Goal: Transaction & Acquisition: Purchase product/service

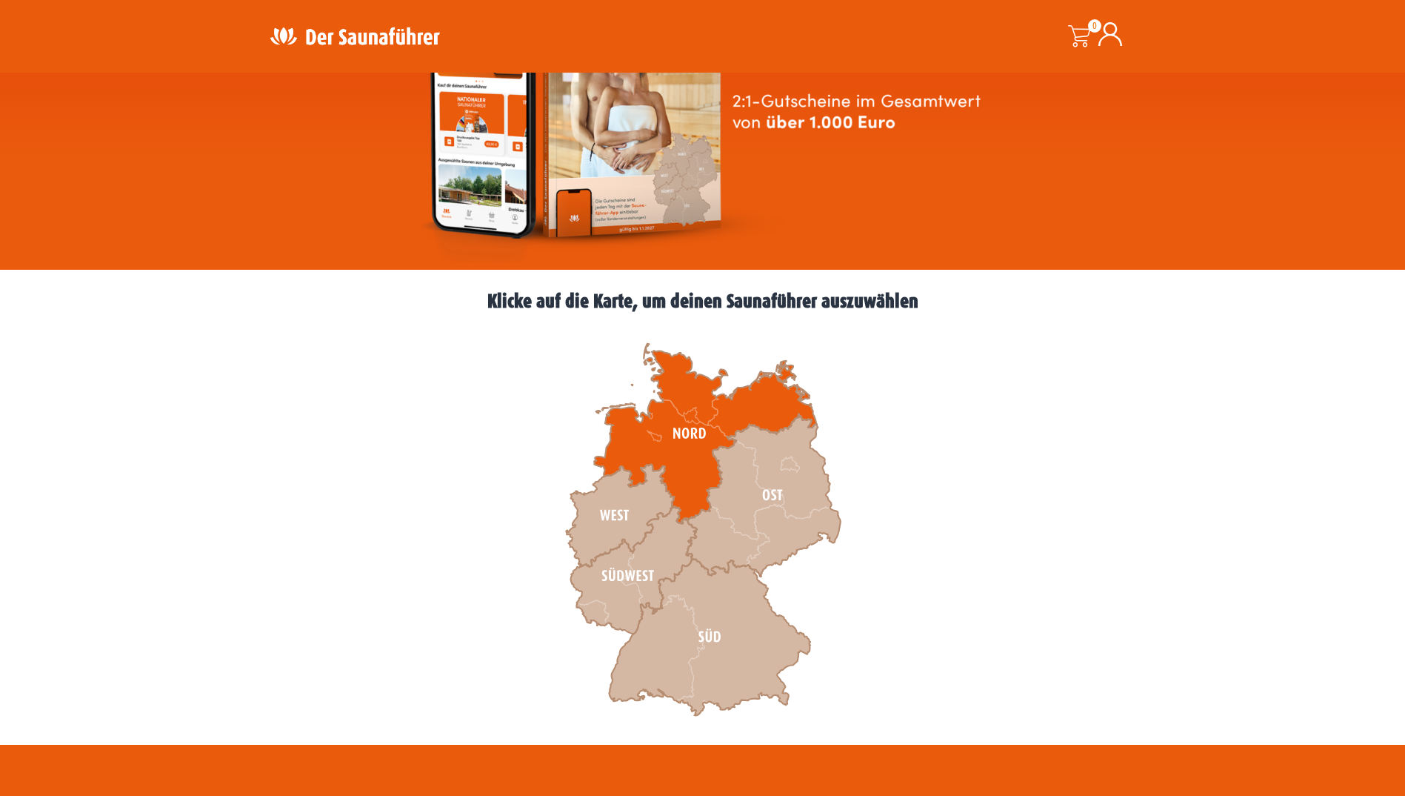
scroll to position [222, 0]
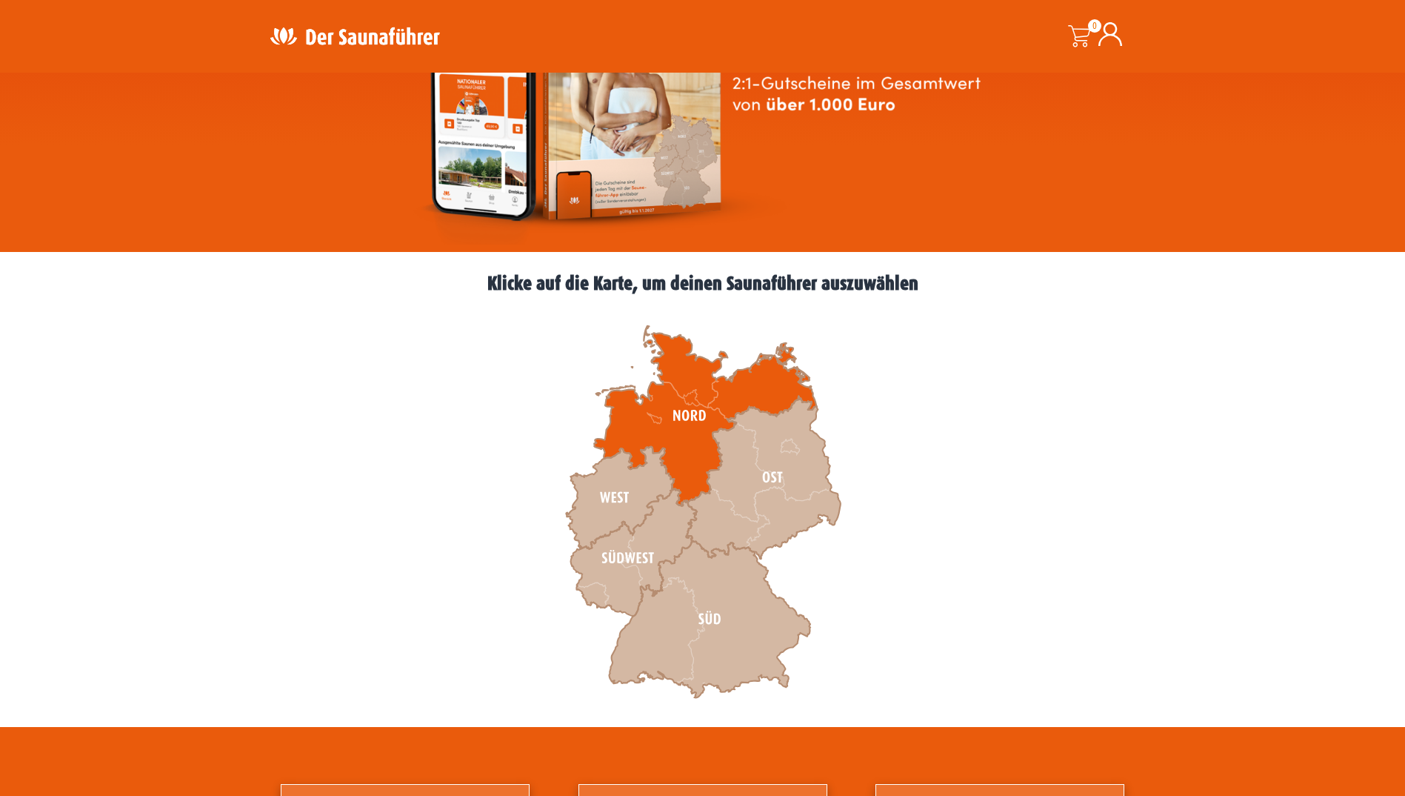
click at [694, 442] on icon at bounding box center [705, 416] width 222 height 180
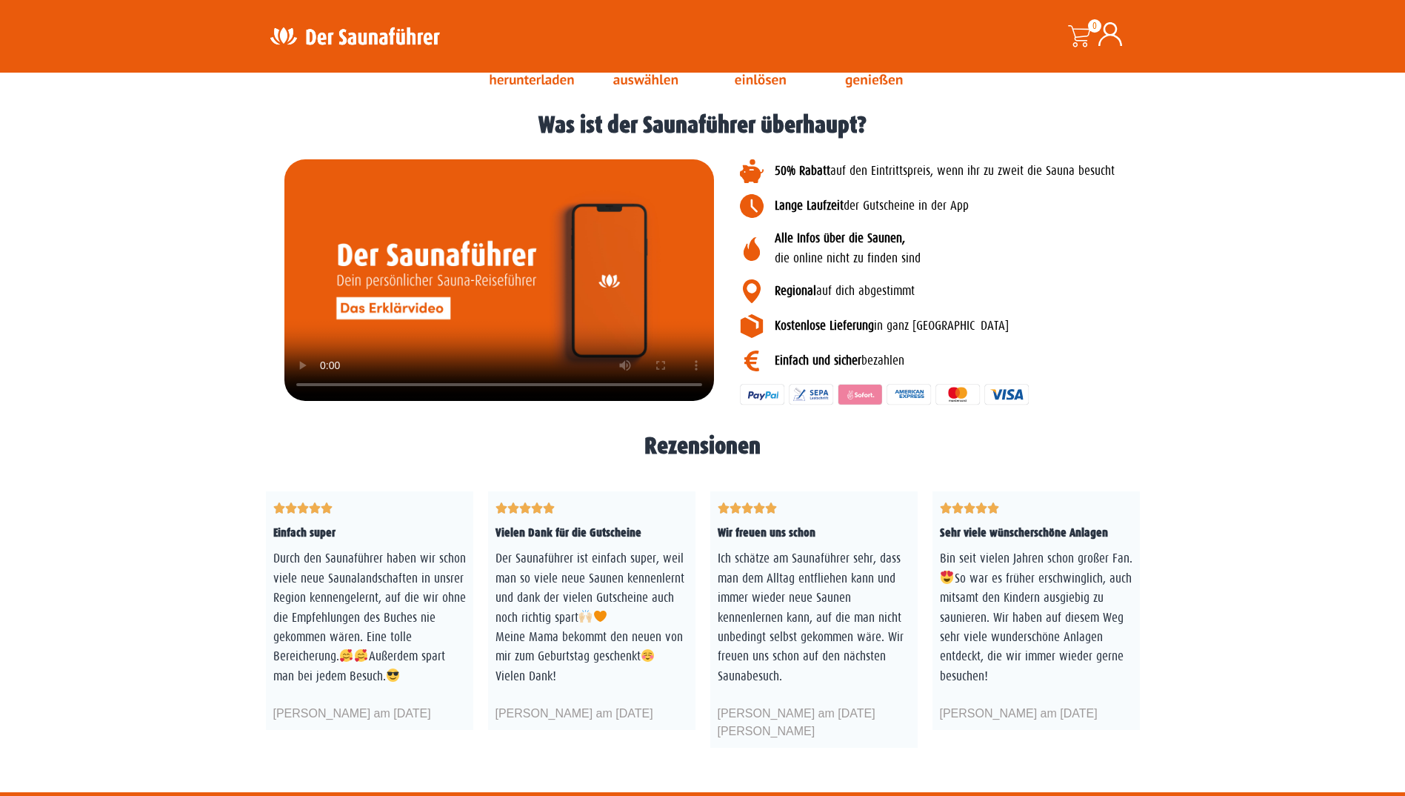
scroll to position [1406, 0]
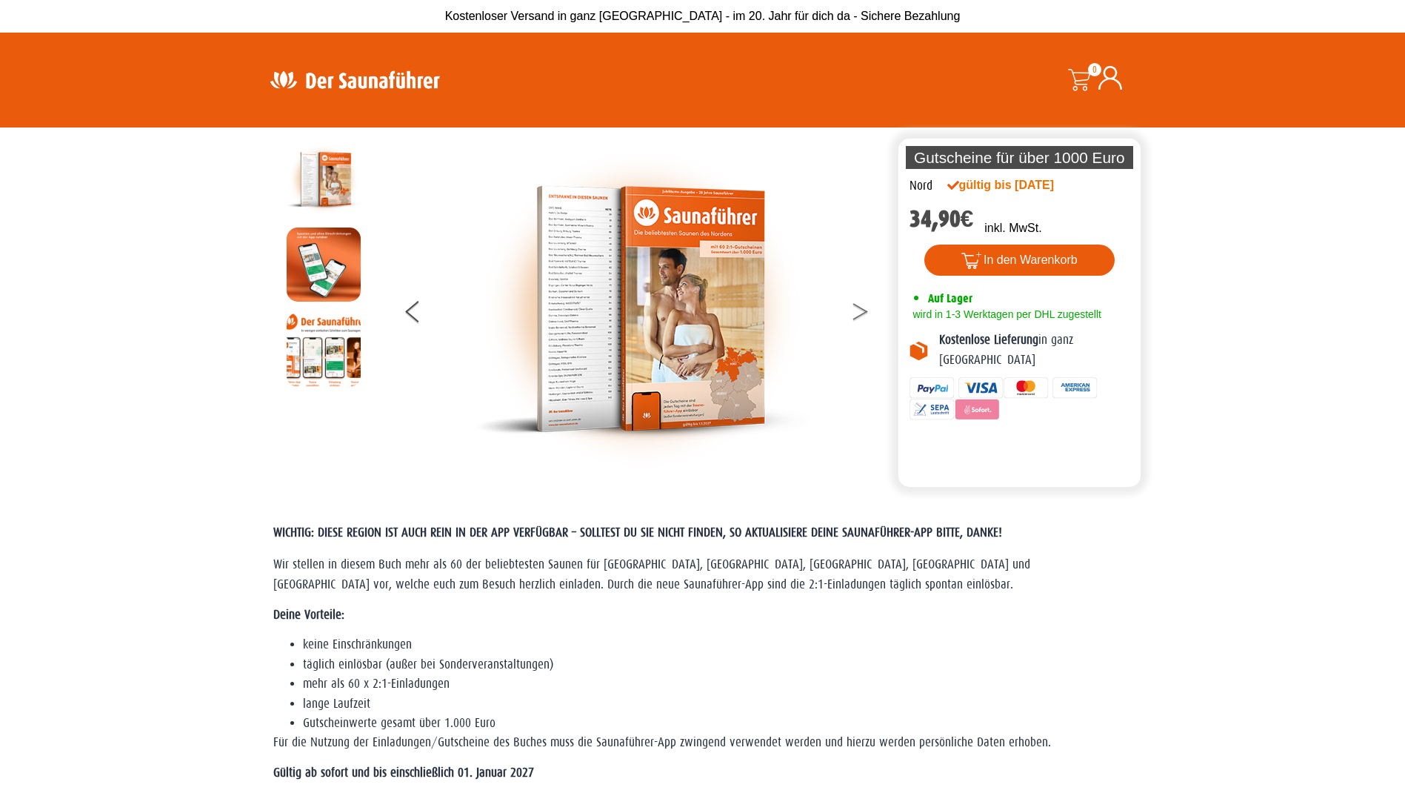
click at [862, 315] on icon at bounding box center [861, 315] width 15 height 10
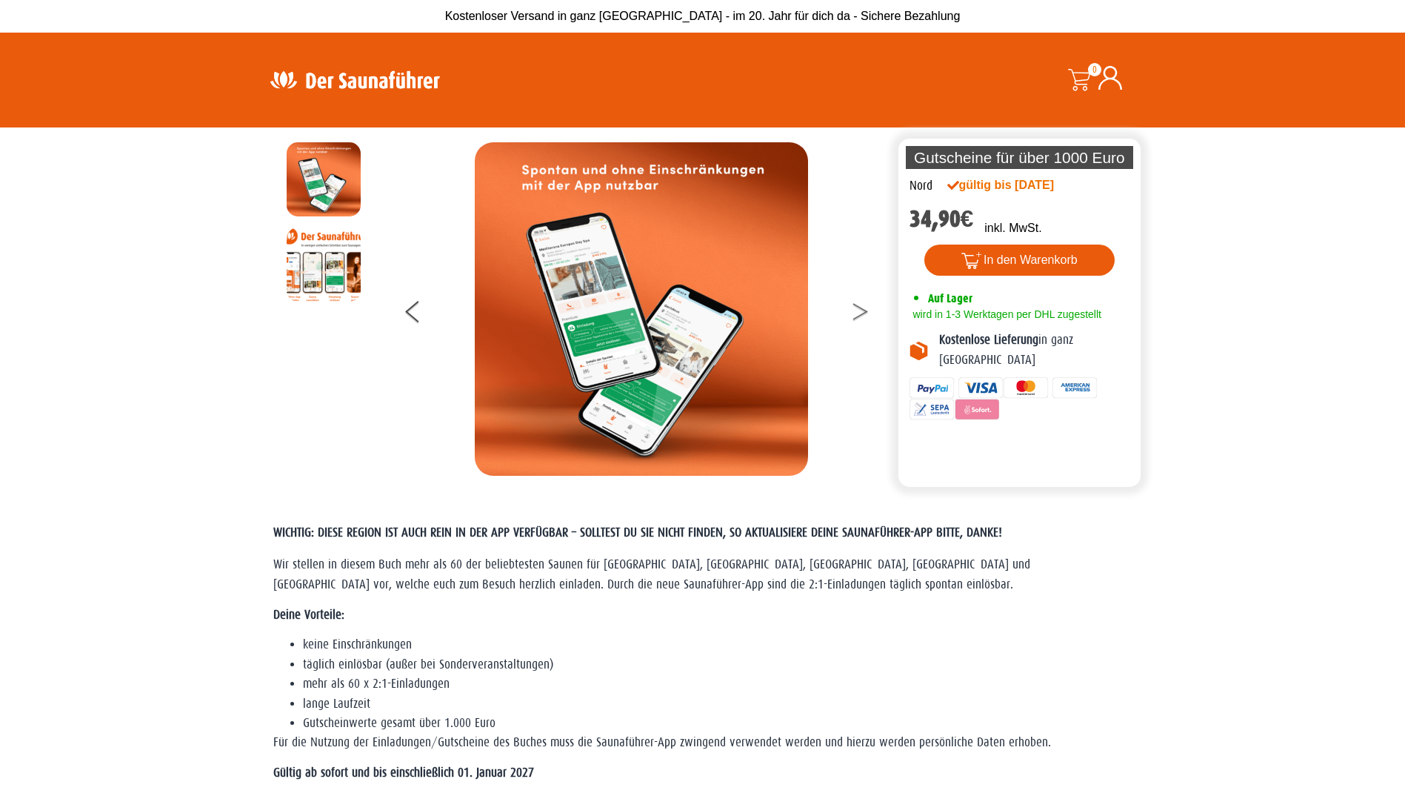
click at [862, 315] on icon at bounding box center [861, 315] width 15 height 10
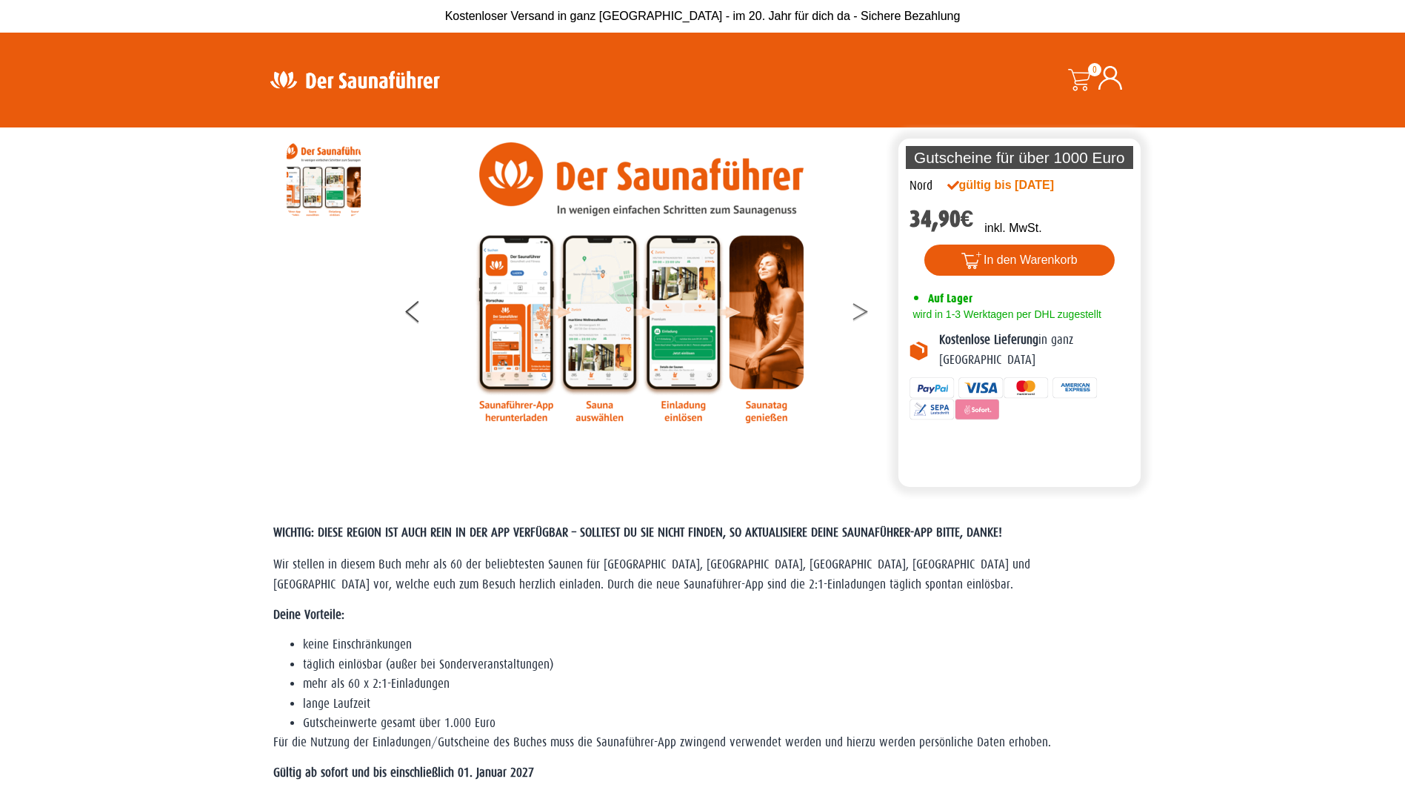
click at [862, 315] on icon at bounding box center [861, 315] width 15 height 10
